Goal: Task Accomplishment & Management: Manage account settings

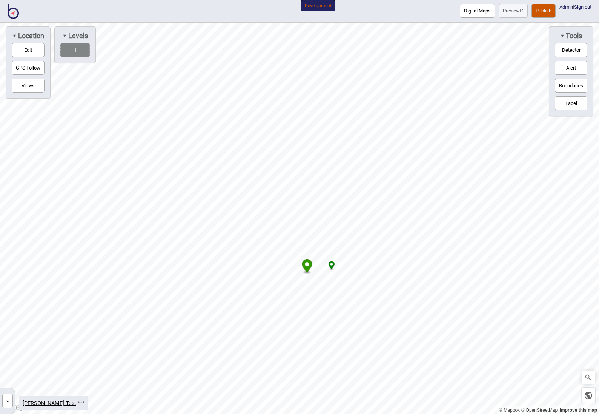
click at [6, 403] on button "»" at bounding box center [7, 401] width 11 height 14
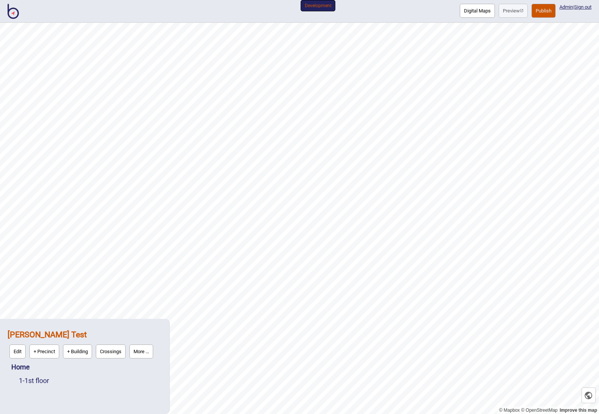
click at [41, 351] on button "+ Precinct" at bounding box center [44, 351] width 30 height 14
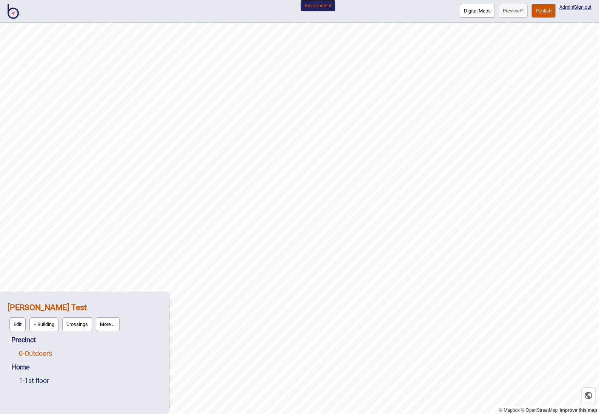
click at [30, 352] on link "0 - Outdoors" at bounding box center [35, 353] width 33 height 8
click at [26, 347] on button "Edit" at bounding box center [29, 351] width 16 height 14
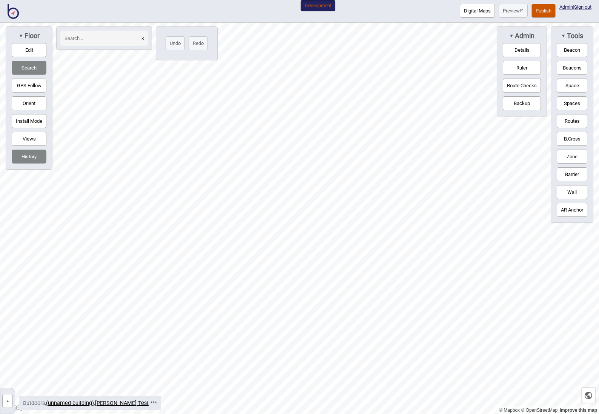
click at [28, 53] on button "Edit" at bounding box center [29, 50] width 35 height 14
click at [24, 51] on button "Edit" at bounding box center [29, 50] width 35 height 14
click at [27, 83] on button "GPS Follow" at bounding box center [29, 85] width 35 height 14
click at [28, 86] on button "GPS Follow" at bounding box center [29, 85] width 35 height 14
click at [518, 50] on button "Details" at bounding box center [522, 50] width 38 height 14
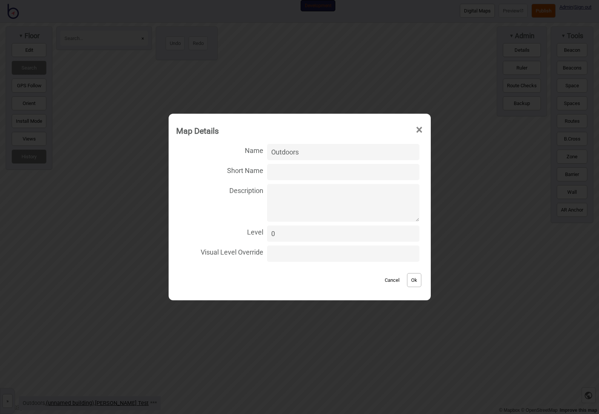
click at [415, 127] on span "×" at bounding box center [419, 129] width 8 height 25
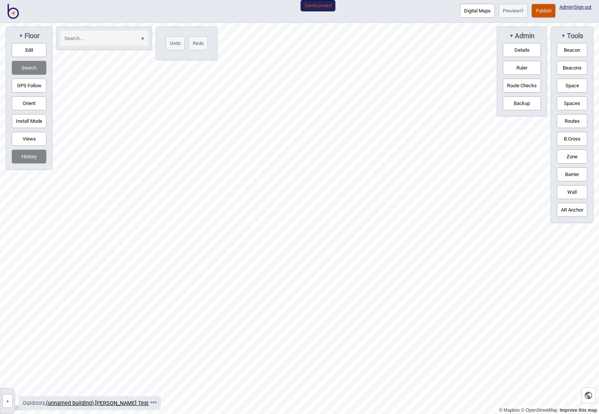
click at [9, 400] on button "»" at bounding box center [7, 401] width 11 height 14
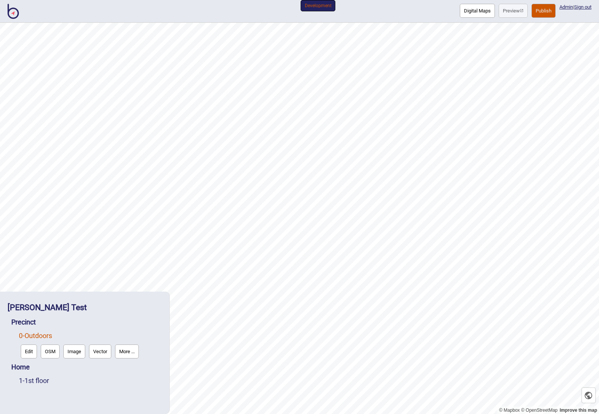
click at [416, 11] on header "Digital Maps Preview Publish Admin | Sign out Development" at bounding box center [299, 12] width 599 height 14
click at [75, 353] on button "Image" at bounding box center [74, 351] width 22 height 14
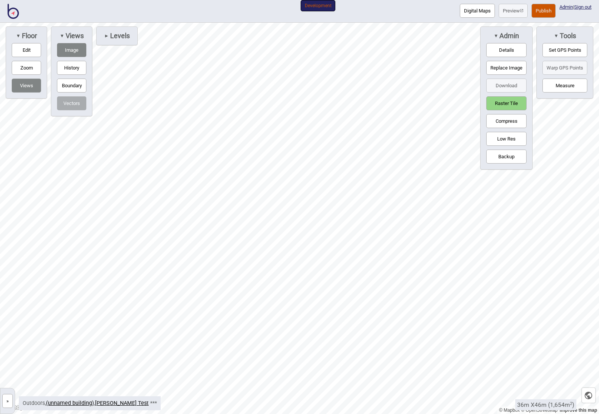
click at [6, 401] on button "»" at bounding box center [7, 401] width 11 height 14
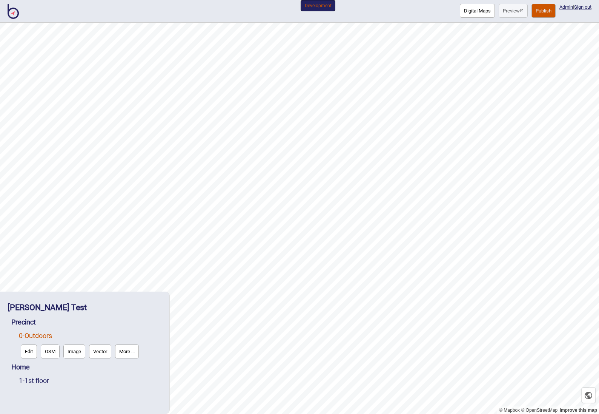
click at [126, 354] on button "More ..." at bounding box center [127, 351] width 24 height 14
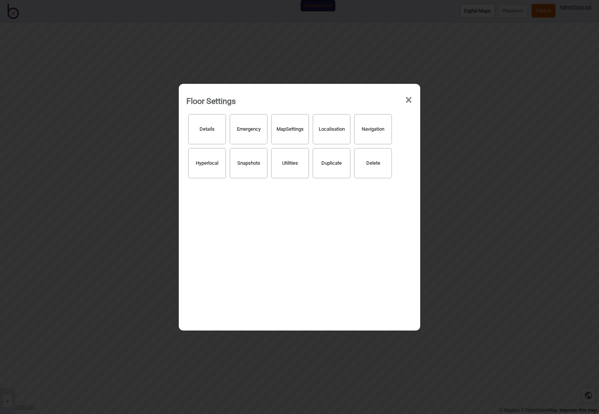
click at [406, 102] on span "×" at bounding box center [409, 100] width 8 height 25
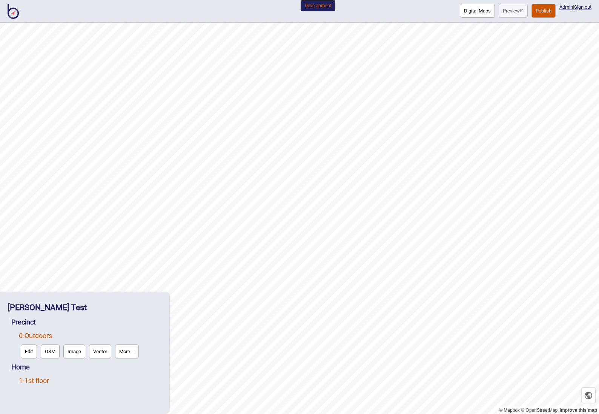
click at [37, 380] on link "1 - 1st floor" at bounding box center [34, 380] width 30 height 8
click at [28, 377] on button "Edit" at bounding box center [29, 378] width 16 height 14
click at [31, 334] on link "0 - Outdoors" at bounding box center [35, 335] width 33 height 8
click at [128, 353] on button "More ..." at bounding box center [127, 351] width 24 height 14
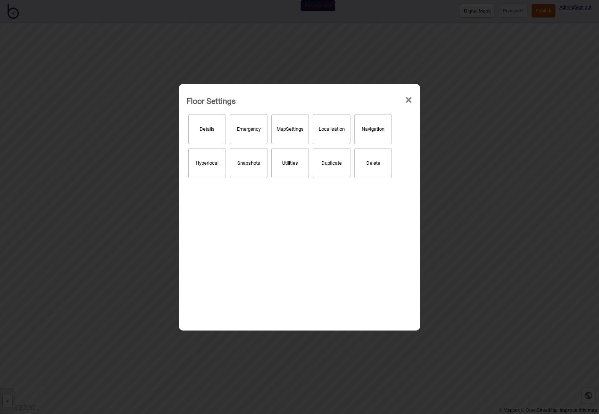
click at [205, 132] on button "Details" at bounding box center [207, 129] width 38 height 30
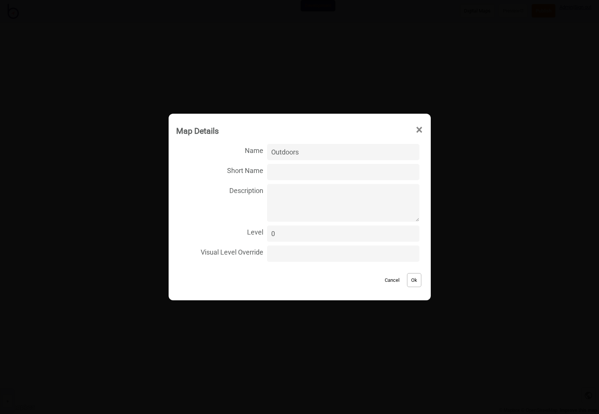
click at [415, 128] on span "×" at bounding box center [419, 129] width 8 height 25
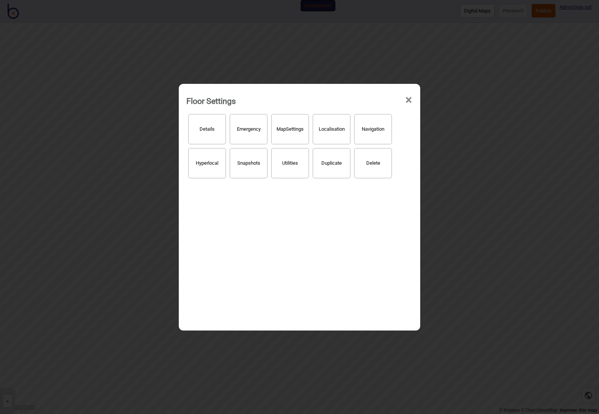
click at [202, 169] on button "Hyperlocal" at bounding box center [207, 163] width 38 height 30
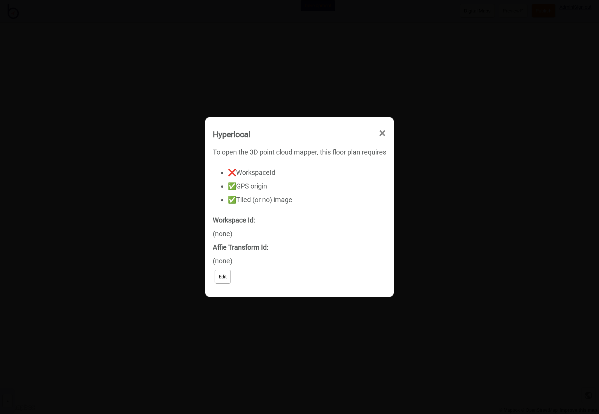
click at [383, 132] on span "×" at bounding box center [382, 133] width 8 height 25
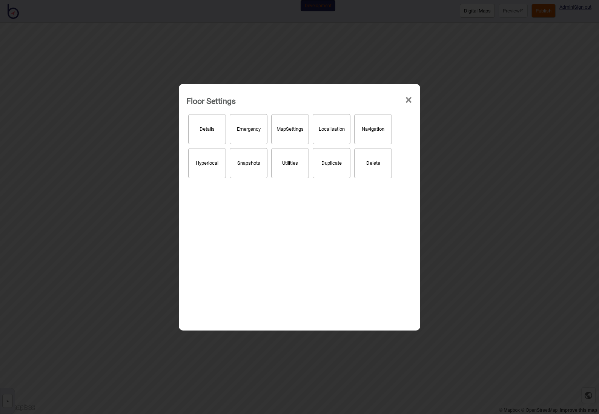
click at [409, 101] on span "×" at bounding box center [409, 100] width 8 height 25
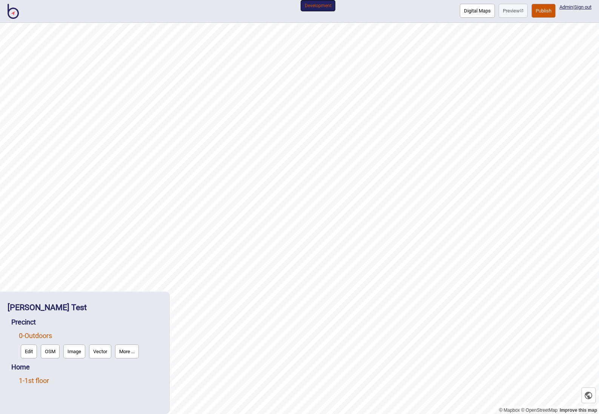
click at [47, 381] on link "1 - 1st floor" at bounding box center [34, 380] width 30 height 8
click at [111, 378] on button "More ..." at bounding box center [104, 378] width 24 height 14
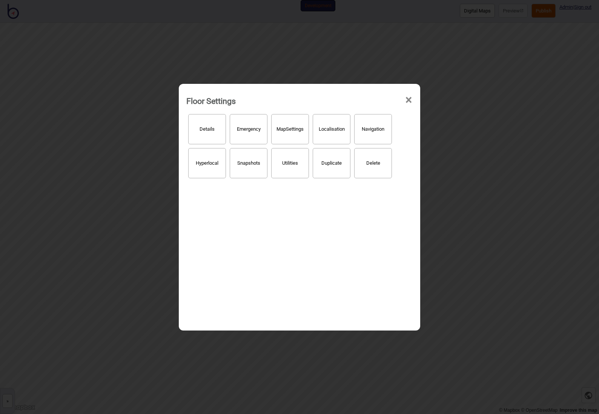
click at [208, 166] on button "Hyperlocal" at bounding box center [207, 163] width 38 height 30
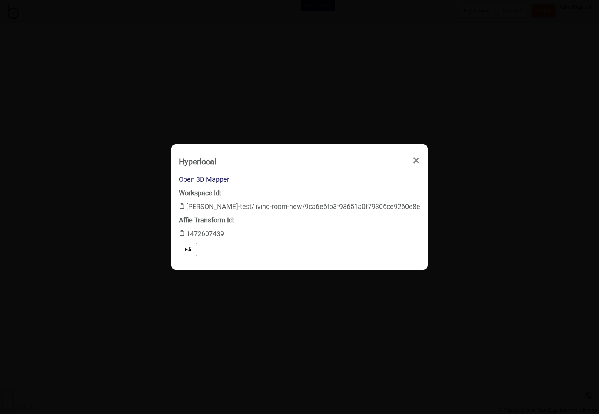
click at [197, 249] on button "Edit" at bounding box center [189, 249] width 16 height 14
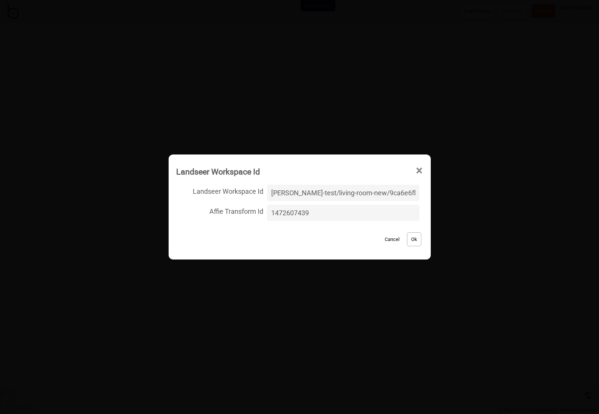
drag, startPoint x: 408, startPoint y: 193, endPoint x: 228, endPoint y: 188, distance: 180.1
click at [228, 188] on label "Landseer Workspace Id [PERSON_NAME]-test/living-room-new/9ca6e6fb3f93651a0f7930…" at bounding box center [299, 193] width 247 height 20
paste input "first floor/5aa3539dc2a2da86c29b1d34f287eb48"
type input "[PERSON_NAME]-test/first floor/5aa3539dc2a2da86c29b1d34f287eb48"
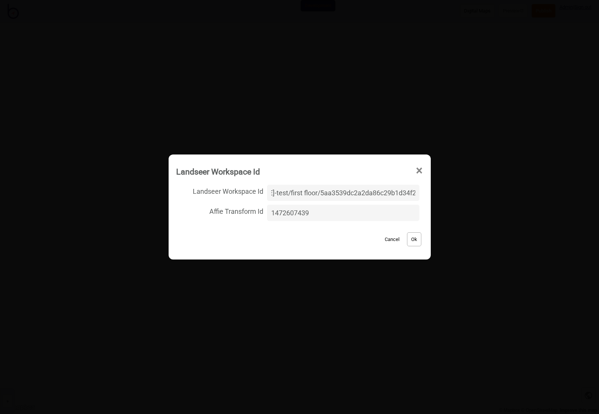
scroll to position [0, 0]
drag, startPoint x: 326, startPoint y: 213, endPoint x: 231, endPoint y: 213, distance: 95.5
click at [231, 213] on label "Affie Transform Id 1472607439" at bounding box center [299, 213] width 247 height 20
click at [407, 240] on button "Ok" at bounding box center [414, 239] width 14 height 14
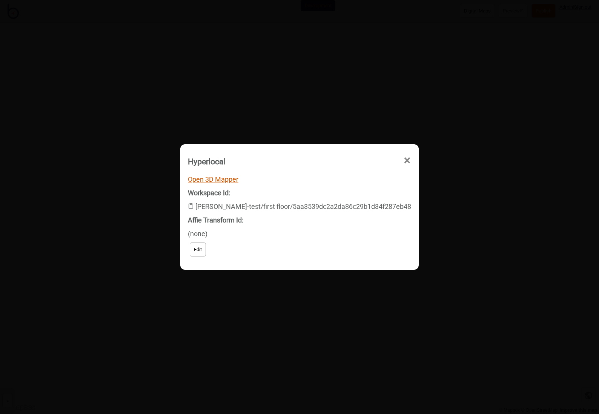
click at [238, 179] on link "Open 3D Mapper" at bounding box center [213, 179] width 51 height 8
click at [403, 158] on span "×" at bounding box center [407, 160] width 8 height 25
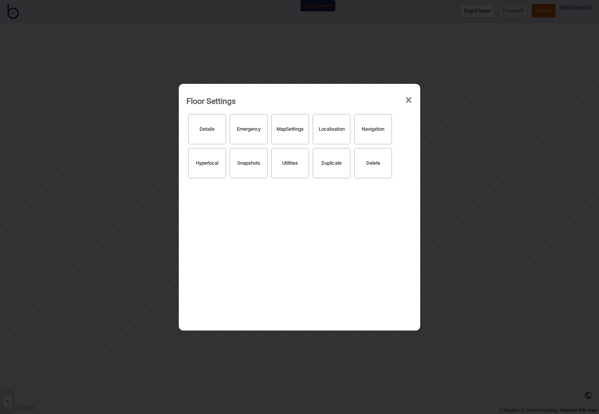
click at [412, 96] on span "×" at bounding box center [409, 100] width 8 height 25
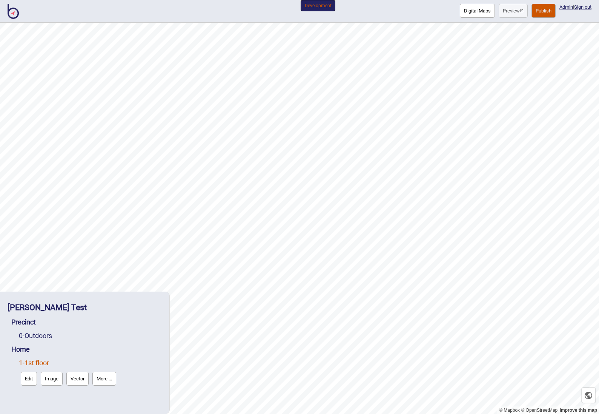
click at [111, 377] on button "More ..." at bounding box center [104, 378] width 24 height 14
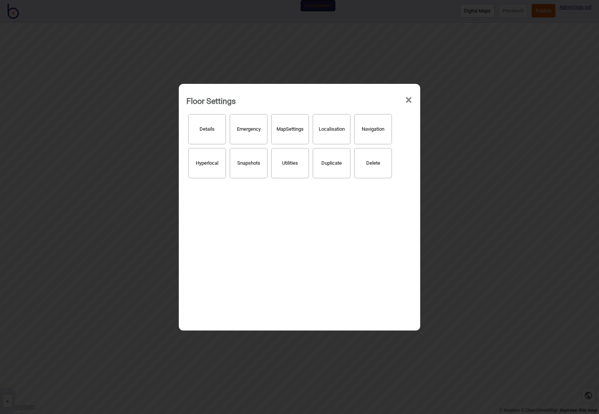
click at [210, 170] on button "Hyperlocal" at bounding box center [207, 163] width 38 height 30
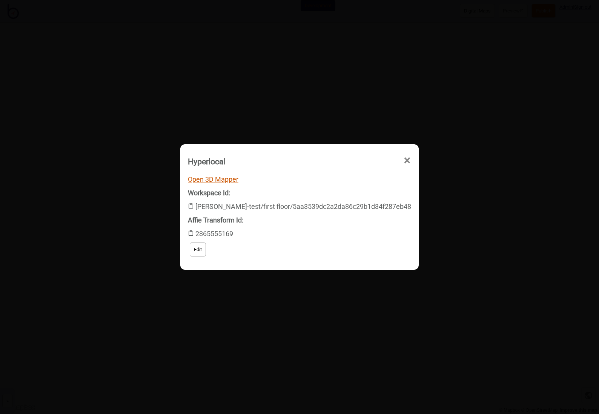
click at [232, 179] on link "Open 3D Mapper" at bounding box center [213, 179] width 51 height 8
click at [403, 160] on span "×" at bounding box center [407, 160] width 8 height 25
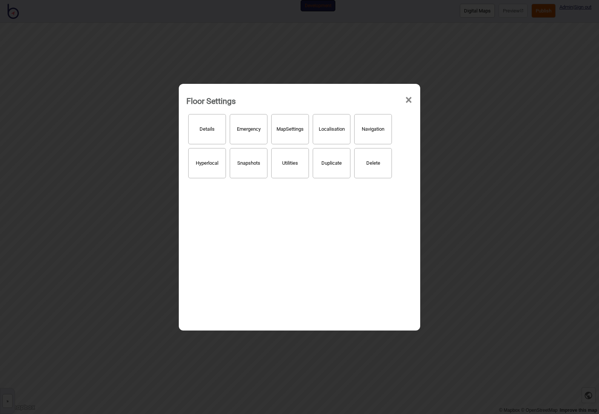
click at [409, 100] on span "×" at bounding box center [409, 100] width 8 height 25
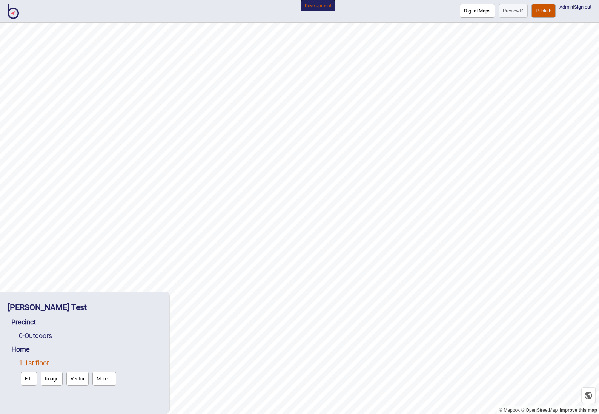
click at [47, 329] on div "0 - Outdoors" at bounding box center [90, 336] width 143 height 14
click at [45, 334] on link "0 - Outdoors" at bounding box center [35, 335] width 33 height 8
click at [32, 323] on link "Precinct" at bounding box center [23, 322] width 25 height 8
click at [113, 339] on button "More ..." at bounding box center [109, 338] width 24 height 14
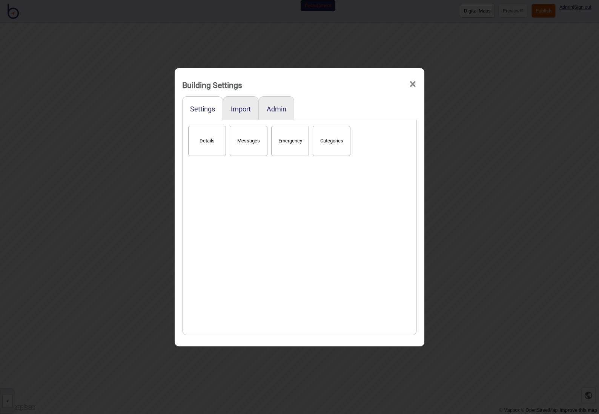
click at [207, 151] on button "Details" at bounding box center [207, 141] width 38 height 30
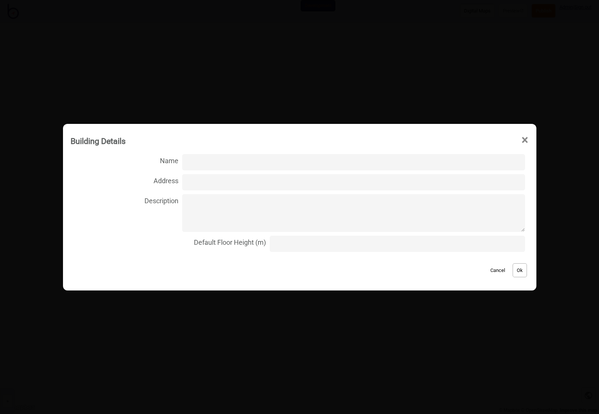
click at [521, 138] on span "×" at bounding box center [525, 140] width 8 height 25
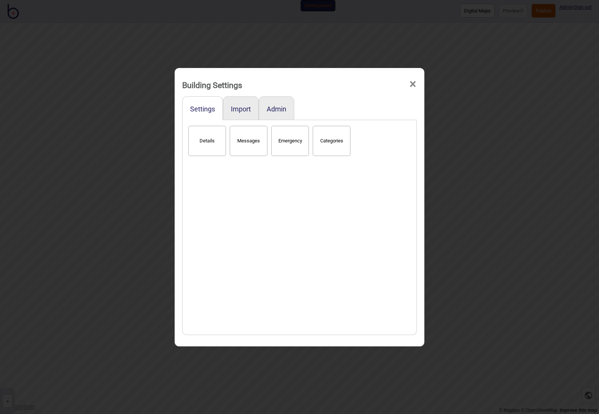
click at [414, 84] on span "×" at bounding box center [413, 84] width 8 height 25
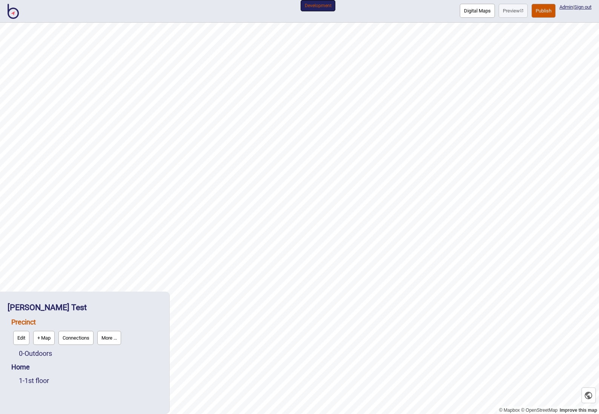
click at [44, 338] on button "+ Map" at bounding box center [44, 338] width 22 height 14
click input "file" at bounding box center [0, 0] width 0 height 0
click at [112, 337] on button "More ..." at bounding box center [109, 338] width 24 height 14
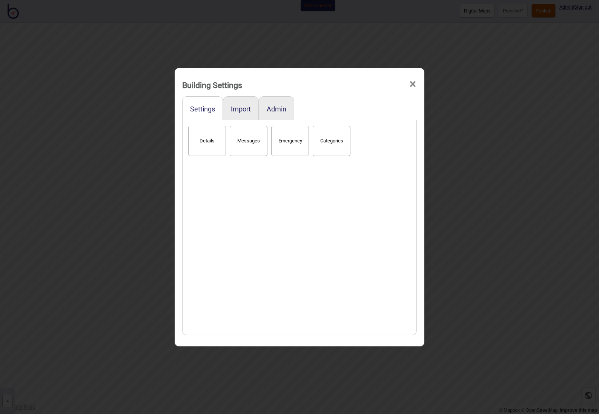
click at [414, 84] on span "×" at bounding box center [413, 84] width 8 height 25
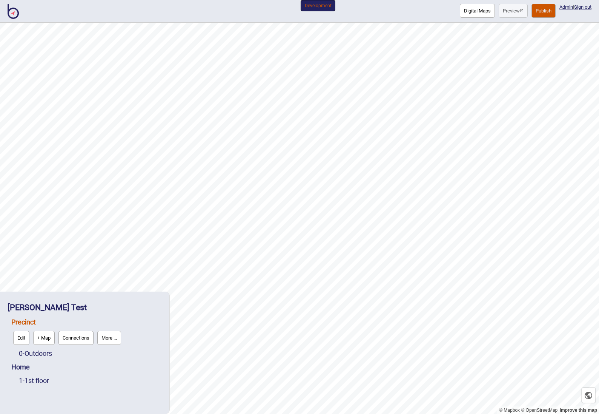
click at [11, 12] on img at bounding box center [13, 11] width 11 height 15
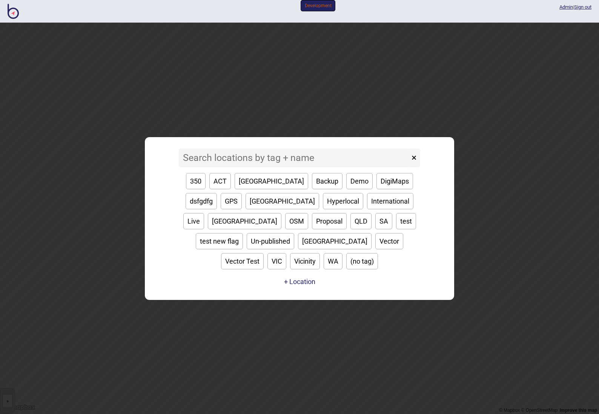
click at [252, 167] on input at bounding box center [294, 157] width 231 height 19
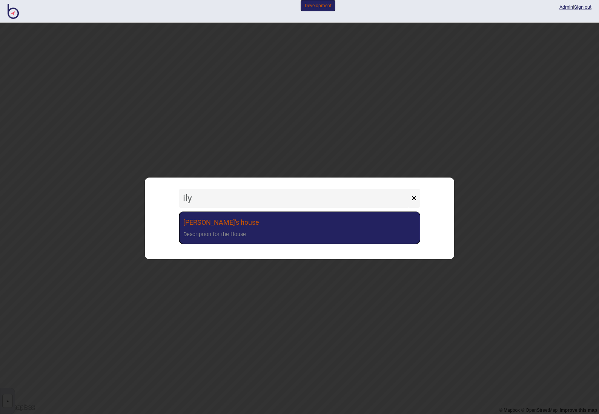
type input "ily"
click at [231, 231] on div "Description for the House" at bounding box center [214, 234] width 63 height 11
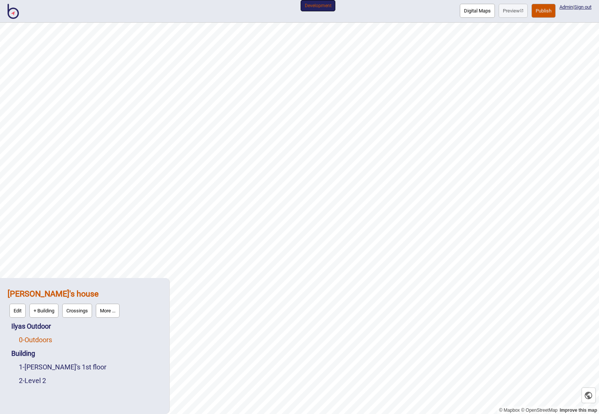
click at [43, 340] on link "0 - Outdoors" at bounding box center [35, 339] width 33 height 8
click at [31, 309] on link "Ilyas Outdoor" at bounding box center [31, 308] width 40 height 8
click at [30, 295] on strong "[PERSON_NAME]'s house" at bounding box center [53, 293] width 91 height 9
click at [22, 352] on link "Building" at bounding box center [23, 353] width 24 height 8
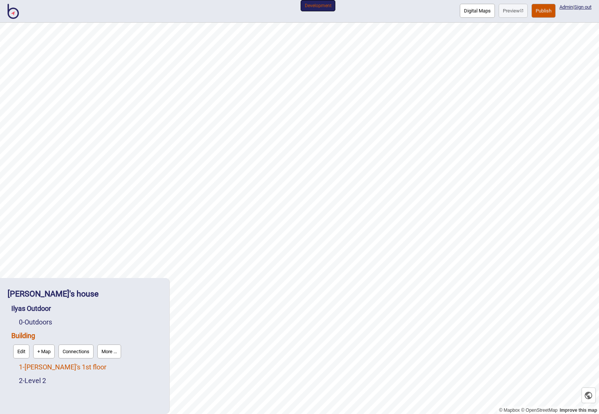
click at [63, 367] on link "1 - [PERSON_NAME]'s 1st floor" at bounding box center [63, 367] width 88 height 8
click at [36, 311] on link "Ilyas Outdoor" at bounding box center [31, 308] width 40 height 8
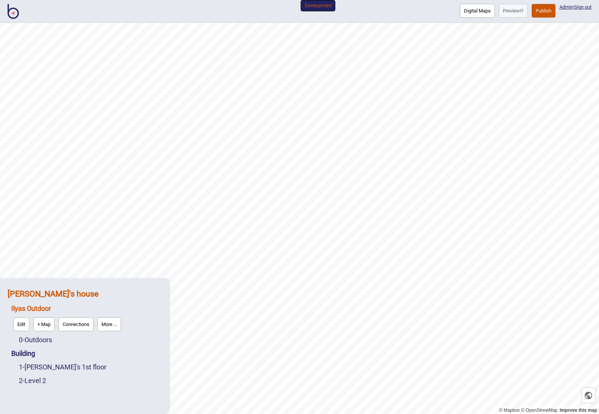
click at [35, 294] on strong "[PERSON_NAME]'s house" at bounding box center [53, 293] width 91 height 9
click at [31, 340] on link "0 - Outdoors" at bounding box center [35, 339] width 33 height 8
click at [31, 323] on link "0 - Outdoors" at bounding box center [35, 322] width 33 height 8
click at [31, 307] on link "Ilyas Outdoor" at bounding box center [31, 308] width 40 height 8
click at [31, 349] on link "Building" at bounding box center [23, 353] width 24 height 8
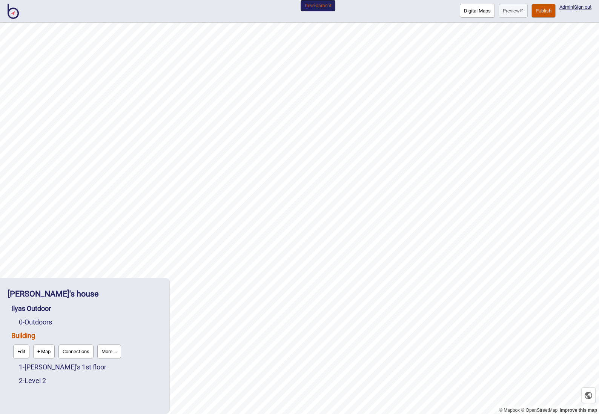
click at [28, 298] on div "[PERSON_NAME]'s house" at bounding box center [85, 293] width 154 height 16
click at [30, 293] on strong "[PERSON_NAME]'s house" at bounding box center [53, 293] width 91 height 9
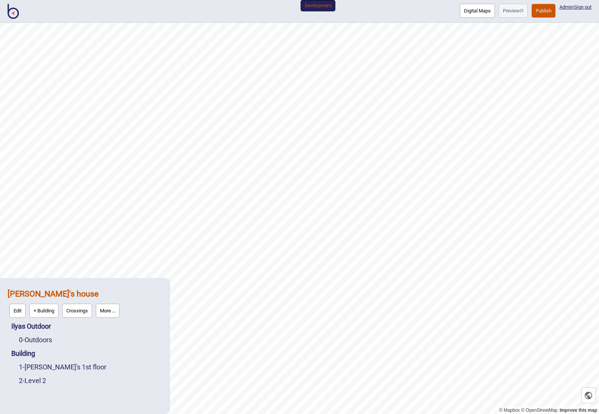
click at [111, 314] on button "More ..." at bounding box center [108, 310] width 24 height 14
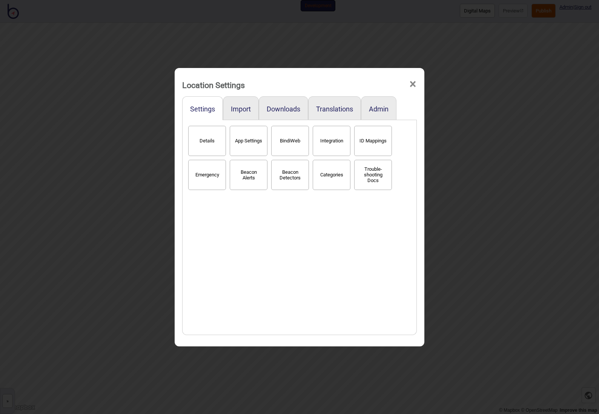
click at [211, 149] on button "Details" at bounding box center [207, 141] width 38 height 30
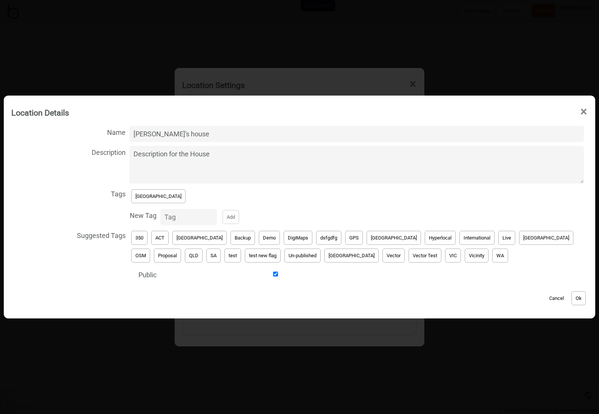
click at [546, 299] on button "Cancel" at bounding box center [557, 298] width 22 height 14
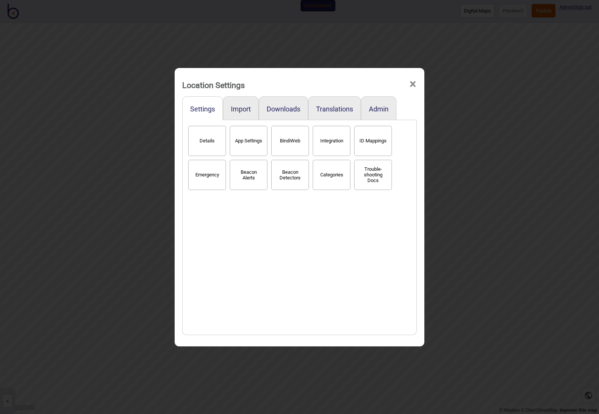
click at [415, 83] on span "×" at bounding box center [413, 84] width 8 height 25
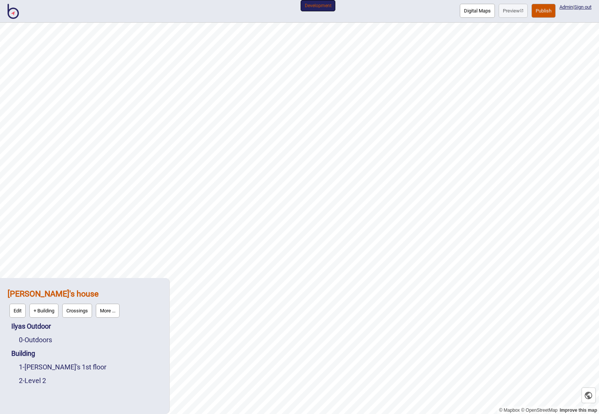
click at [23, 314] on button "Edit" at bounding box center [17, 310] width 16 height 14
click at [23, 294] on strong "[PERSON_NAME]'s house" at bounding box center [53, 293] width 91 height 9
click at [14, 317] on button "Edit" at bounding box center [17, 310] width 16 height 14
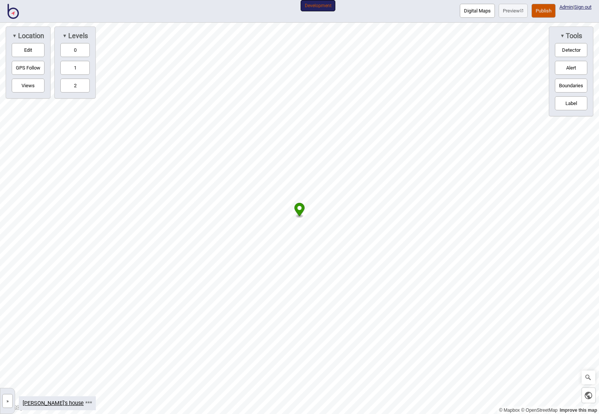
click at [16, 12] on img at bounding box center [13, 11] width 11 height 15
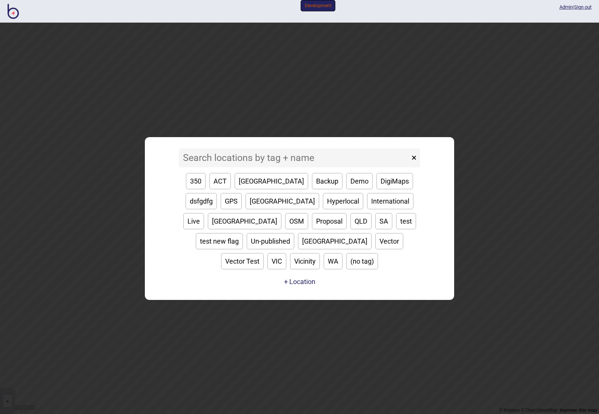
click at [226, 167] on input at bounding box center [294, 157] width 231 height 19
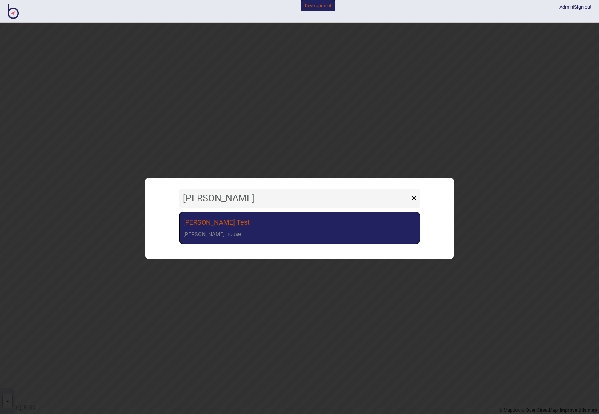
type input "[PERSON_NAME]"
click at [212, 218] on link "[PERSON_NAME] [PERSON_NAME] house" at bounding box center [299, 227] width 241 height 33
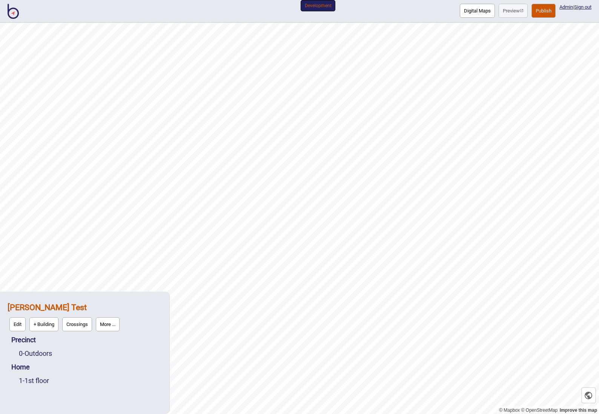
click at [29, 307] on strong "[PERSON_NAME] Test" at bounding box center [47, 306] width 79 height 9
click at [29, 304] on strong "[PERSON_NAME] Test" at bounding box center [47, 306] width 79 height 9
click at [22, 324] on button "Edit" at bounding box center [17, 324] width 16 height 14
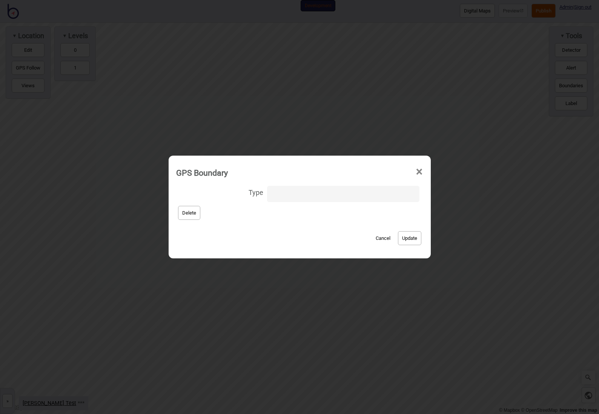
click at [372, 238] on button "Cancel" at bounding box center [383, 238] width 22 height 14
click at [377, 238] on button "Cancel" at bounding box center [383, 238] width 22 height 14
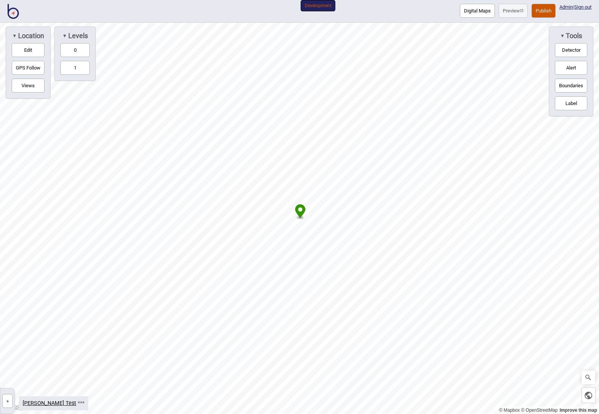
click at [15, 12] on img at bounding box center [13, 11] width 11 height 15
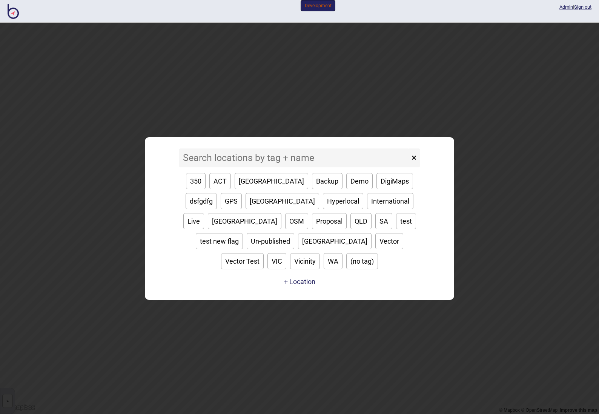
type input "g"
type input "e"
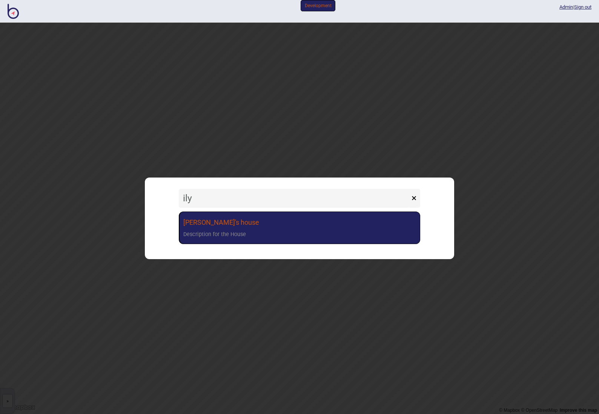
type input "ily"
click at [208, 228] on link "[PERSON_NAME]'s house Description for the House" at bounding box center [299, 227] width 241 height 33
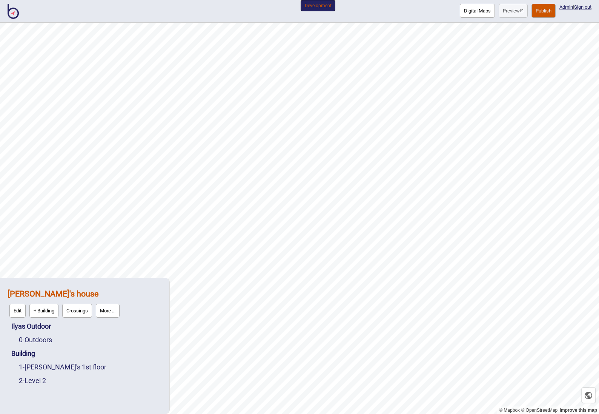
click at [18, 294] on strong "[PERSON_NAME]'s house" at bounding box center [53, 293] width 91 height 9
click at [19, 313] on button "Edit" at bounding box center [17, 310] width 16 height 14
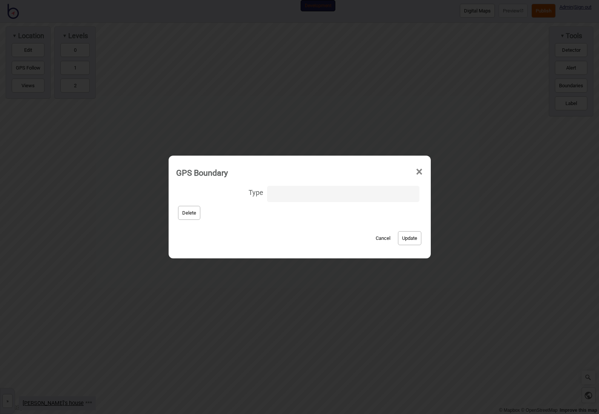
click at [415, 171] on span "×" at bounding box center [419, 171] width 8 height 25
click at [374, 236] on button "Cancel" at bounding box center [383, 238] width 22 height 14
click at [372, 239] on button "Cancel" at bounding box center [383, 238] width 22 height 14
click at [372, 233] on button "Cancel" at bounding box center [383, 238] width 22 height 14
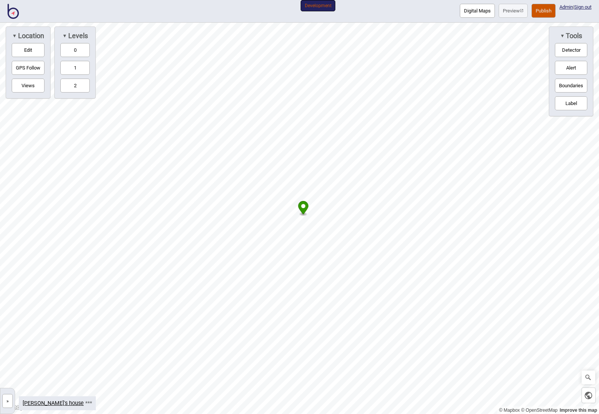
click at [28, 53] on button "Edit" at bounding box center [28, 50] width 33 height 14
